Goal: Task Accomplishment & Management: Manage account settings

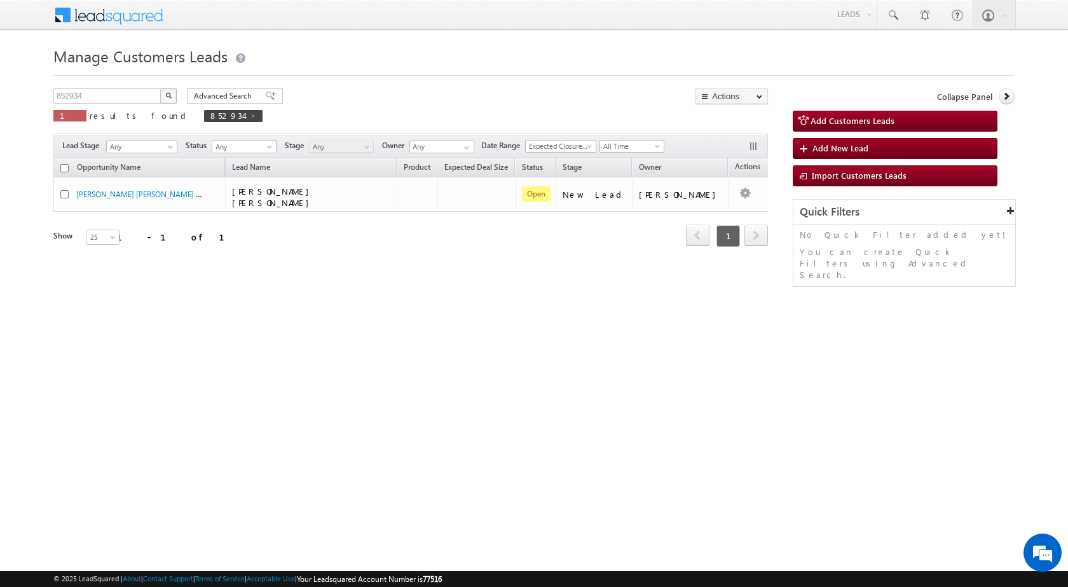
click at [204, 112] on span "852934" at bounding box center [233, 116] width 58 height 12
click at [170, 95] on img "button" at bounding box center [168, 95] width 6 height 6
drag, startPoint x: 88, startPoint y: 95, endPoint x: 0, endPoint y: 92, distance: 88.4
click at [0, 92] on body "Menu Shubham Khandare sitar a8@ks erve." at bounding box center [534, 180] width 1068 height 360
type input "Search Customers Leads"
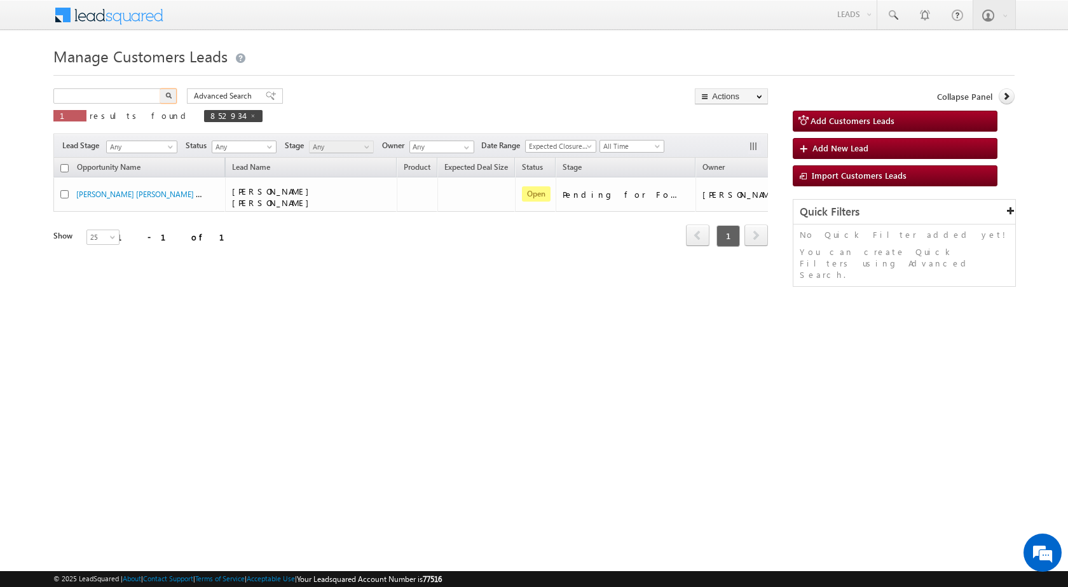
type input "Search Customers Leads"
click at [128, 145] on span "Any" at bounding box center [140, 146] width 66 height 11
click at [152, 97] on input "text" at bounding box center [107, 95] width 109 height 15
paste input "826541"
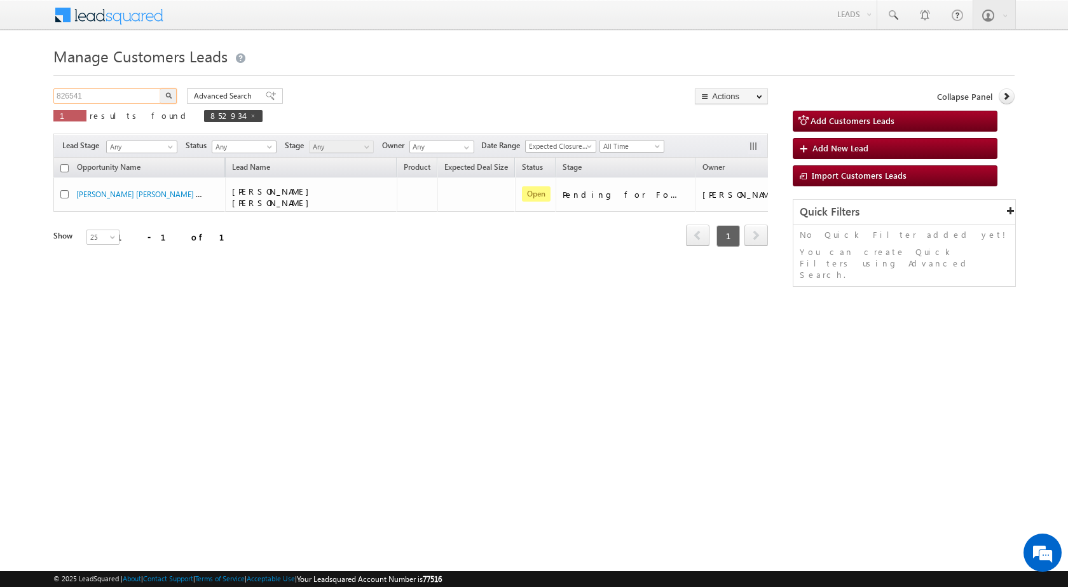
type input "826541"
click at [176, 97] on button "button" at bounding box center [168, 95] width 17 height 15
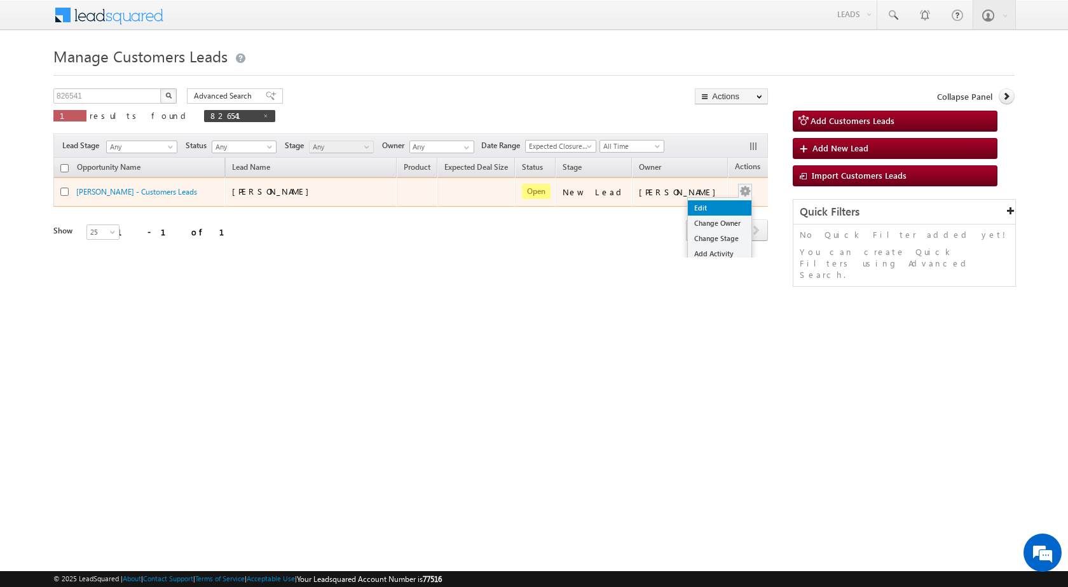
click at [698, 208] on link "Edit" at bounding box center [720, 207] width 64 height 15
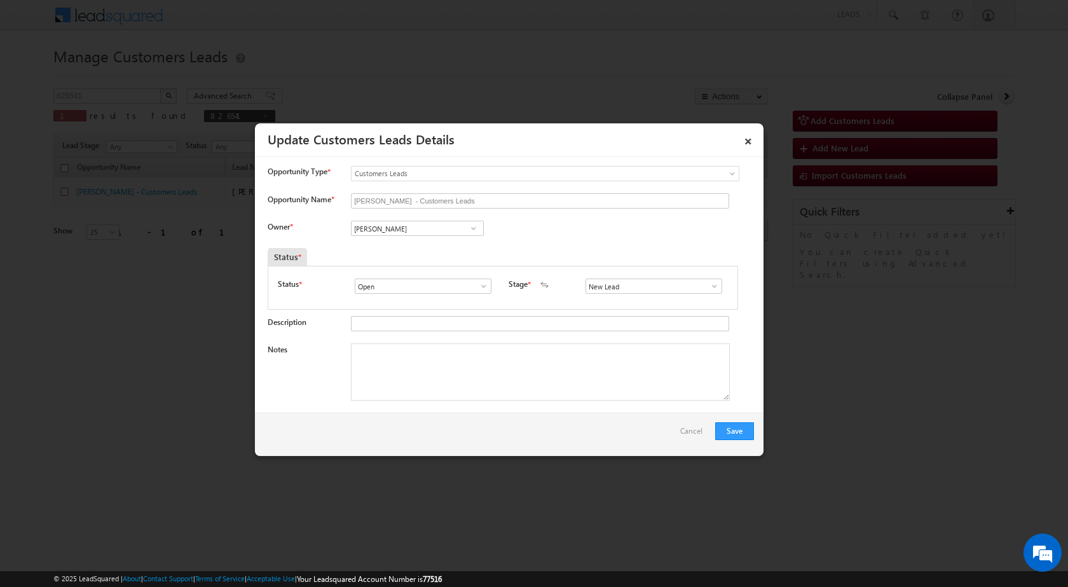
click at [708, 286] on span at bounding box center [714, 286] width 13 height 10
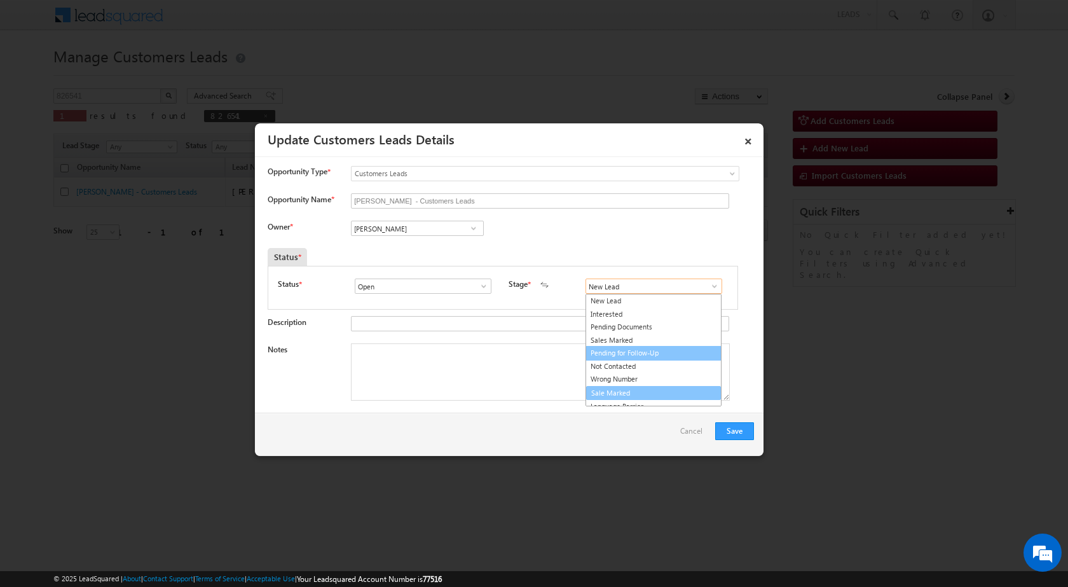
scroll to position [19, 0]
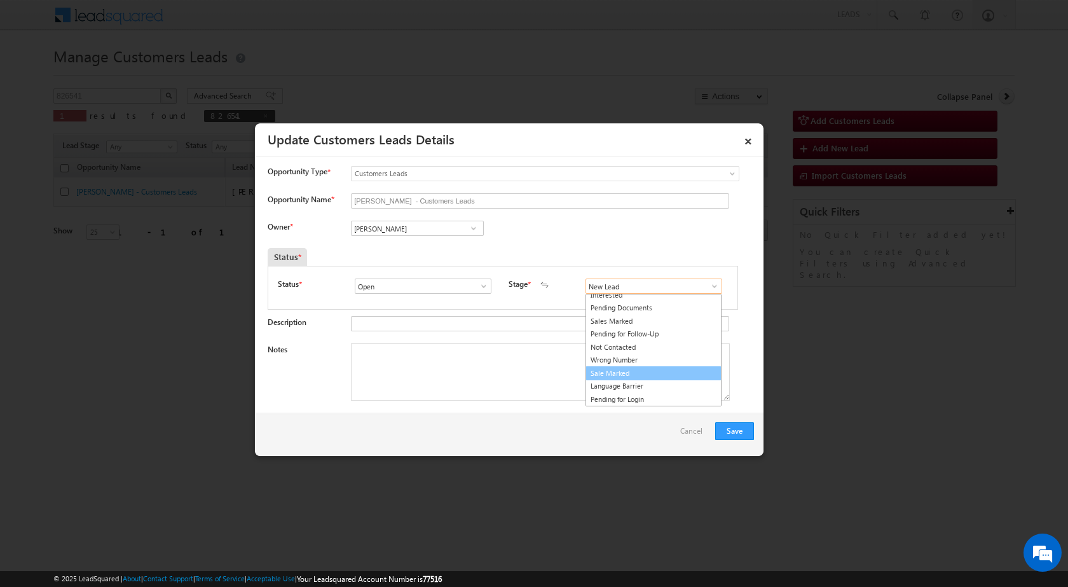
click at [609, 367] on link "Sale Marked" at bounding box center [653, 373] width 136 height 15
type input "Sale Marked"
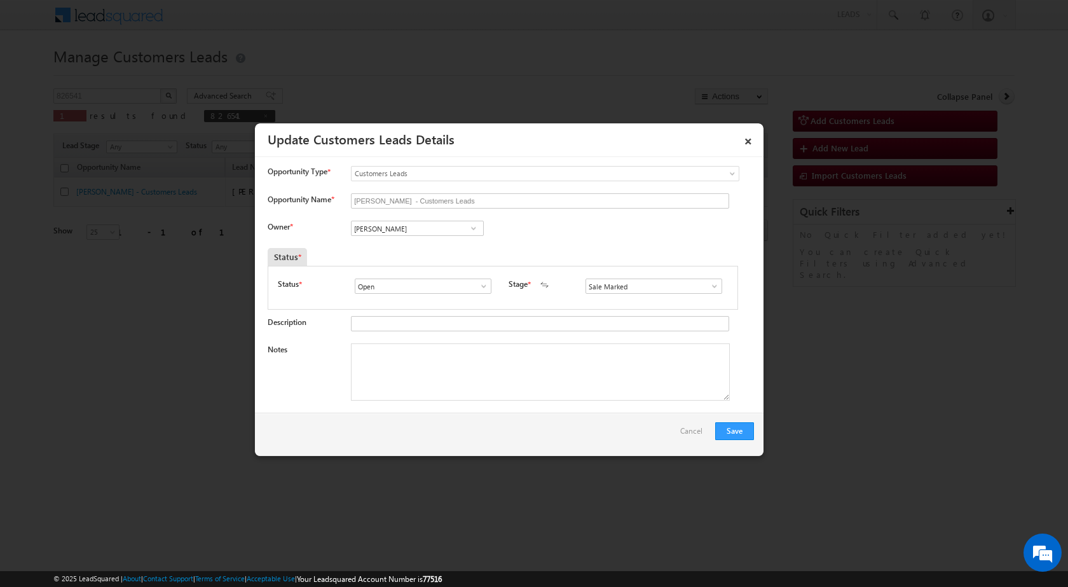
click at [564, 233] on div "Owner * Vikas Halwai Vikas Halwai Vikas Halwai" at bounding box center [511, 231] width 486 height 21
click at [376, 361] on textarea "Notes" at bounding box center [540, 371] width 379 height 57
paste textarea "826541 - WhatsApp Bot-Loan Application - Jagdish Chatur - 8975538777 - AMRAVATI…"
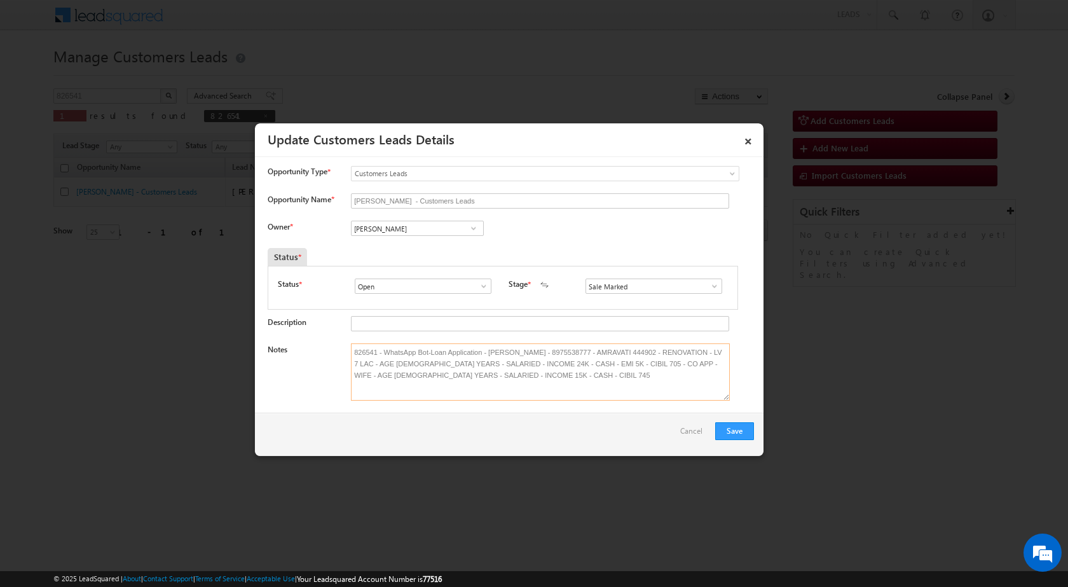
type textarea "826541 - WhatsApp Bot-Loan Application - Jagdish Chatur - 8975538777 - AMRAVATI…"
click at [529, 441] on div "Save Cancel" at bounding box center [509, 433] width 508 height 43
click at [414, 235] on div "Vikas Halwai Vikas Halwai Vikas Halwai" at bounding box center [428, 230] width 154 height 18
click at [413, 232] on input "[PERSON_NAME]" at bounding box center [417, 228] width 133 height 15
paste input "vaibhav.dhanke@sgrlimited.in"
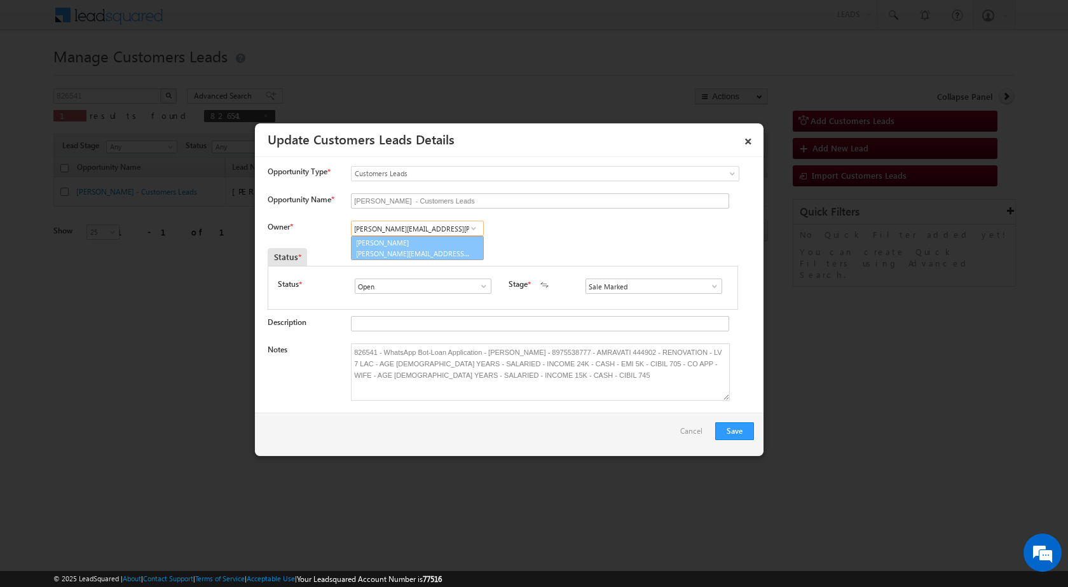
click at [431, 248] on span "vaibhav.dhanke@sgrlimited.in" at bounding box center [413, 253] width 114 height 10
type input "Vaibhav Shankar Dhanke"
click at [573, 240] on div "Owner * Vikas Halwai Vikas Halwai Vikas Halwai Vaibhav Shankar Dhanke Vaibhav S…" at bounding box center [511, 231] width 486 height 21
click at [734, 427] on button "Save" at bounding box center [734, 431] width 39 height 18
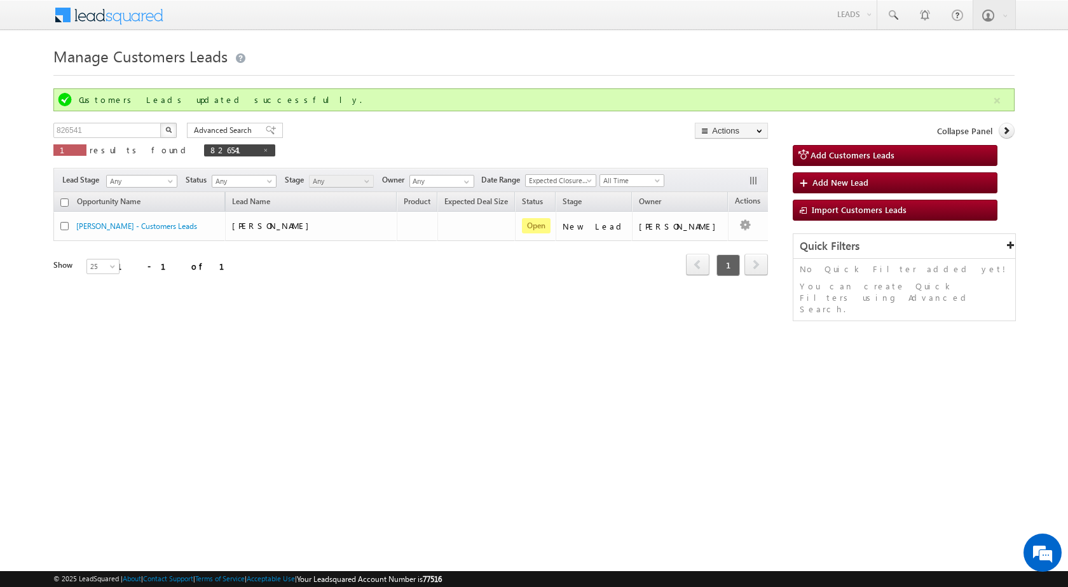
click at [536, 392] on html "Menu Shubham Khandare sitar a8@ks erve." at bounding box center [534, 196] width 1068 height 392
